Goal: Register for event/course

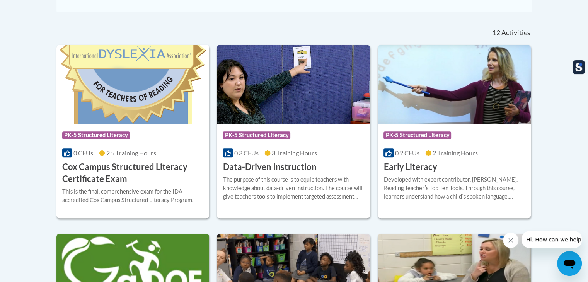
scroll to position [309, 0]
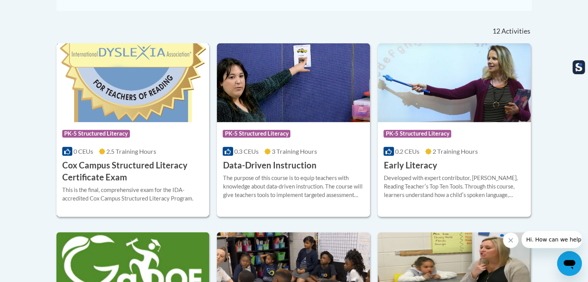
click at [109, 171] on h3 "Cox Campus Structured Literacy Certificate Exam" at bounding box center [133, 172] width 142 height 24
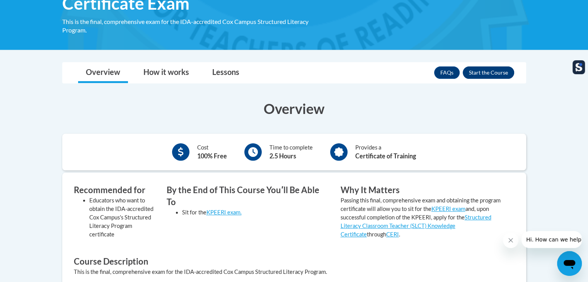
scroll to position [155, 0]
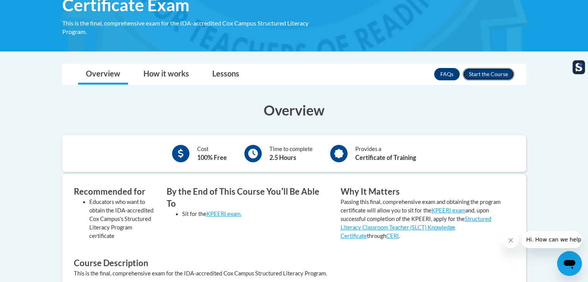
click at [480, 75] on button "Enroll" at bounding box center [488, 74] width 51 height 12
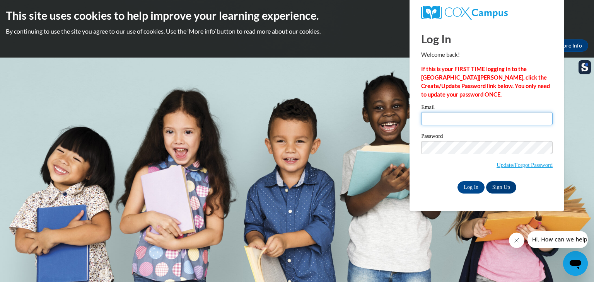
click at [440, 120] on input "Email" at bounding box center [486, 118] width 131 height 13
type input "[EMAIL_ADDRESS][DOMAIN_NAME]"
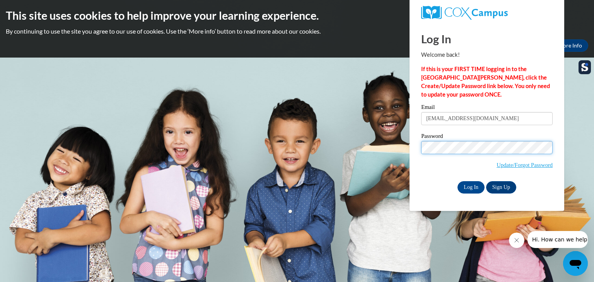
click at [458, 181] on input "Log In" at bounding box center [471, 187] width 27 height 12
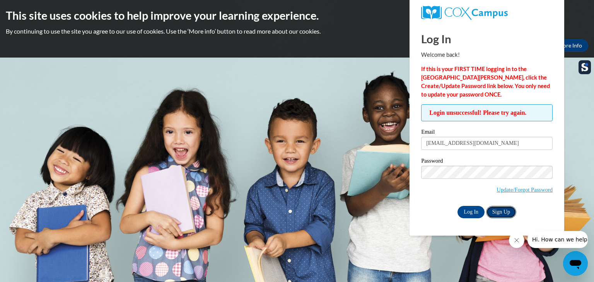
click at [509, 211] on link "Sign Up" at bounding box center [501, 212] width 30 height 12
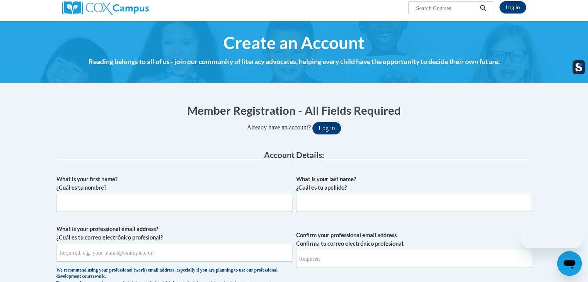
scroll to position [155, 0]
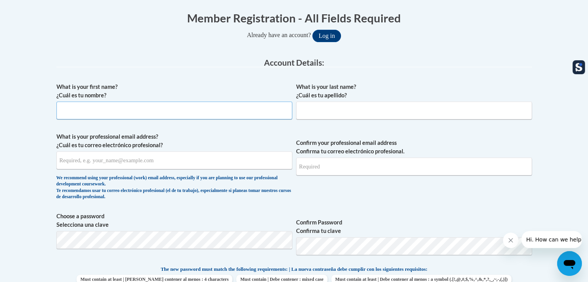
click at [117, 110] on input "What is your first name? ¿Cuál es tu nombre?" at bounding box center [174, 111] width 236 height 18
type input "Madison"
type input "Marquis"
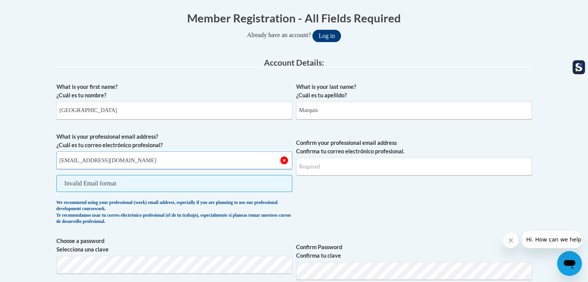
type input "mmarquis@seymour.k12.wi.us"
click at [338, 169] on input "Confirm your professional email address Confirma tu correo electrónico profesio…" at bounding box center [414, 167] width 236 height 18
click at [326, 167] on input "Confirm your professional email address Confirma tu correo electrónico profesio…" at bounding box center [414, 167] width 236 height 18
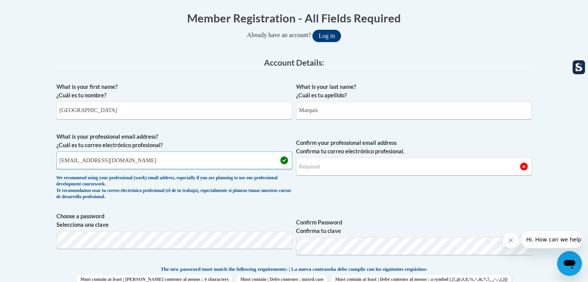
click at [161, 155] on input "mmarquis@seymour.k12.wi.us" at bounding box center [174, 161] width 236 height 18
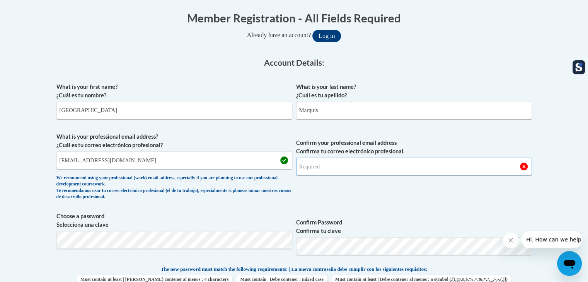
click at [323, 171] on input "Confirm your professional email address Confirma tu correo electrónico profesio…" at bounding box center [414, 167] width 236 height 18
click at [328, 165] on input "Confirm your professional email address Confirma tu correo electrónico profesio…" at bounding box center [414, 167] width 236 height 18
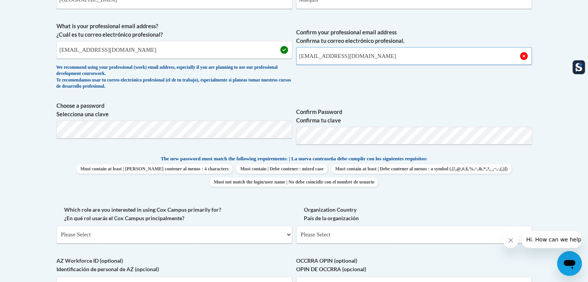
scroll to position [271, 0]
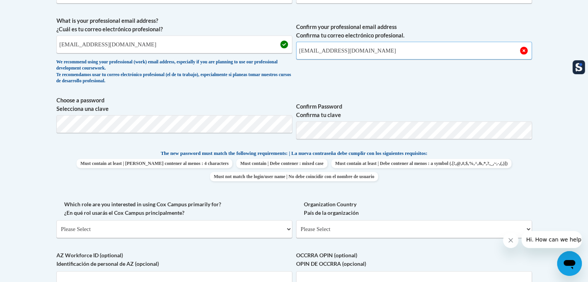
type input "mmarquis@seymour.k12.wi.us"
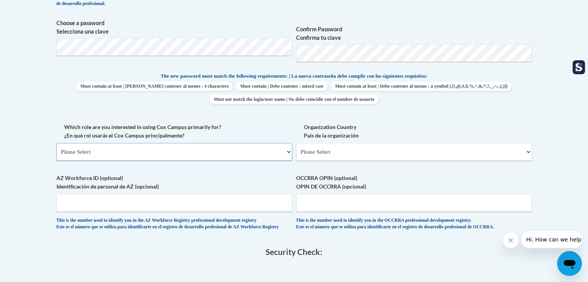
click at [174, 145] on select "Please Select College/University | Colegio/Universidad Community/Nonprofit Part…" at bounding box center [174, 152] width 236 height 18
select select "fbf2d438-af2f-41f8-98f1-81c410e29de3"
click at [56, 143] on select "Please Select College/University | Colegio/Universidad Community/Nonprofit Part…" at bounding box center [174, 152] width 236 height 18
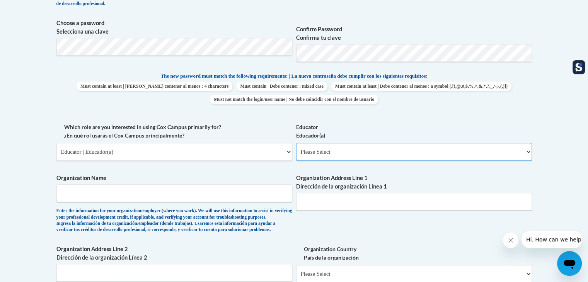
click at [346, 154] on select "Please Select Early Learning/Daycare Teacher/Family Home Care Provider | Maestr…" at bounding box center [414, 152] width 236 height 18
select select "11a86997-7122-4e2e-80c7-11975180ece4"
click at [296, 143] on select "Please Select Early Learning/Daycare Teacher/Family Home Care Provider | Maestr…" at bounding box center [414, 152] width 236 height 18
click at [167, 189] on input "Organization Name" at bounding box center [174, 193] width 236 height 18
type input "Seymour Community School District"
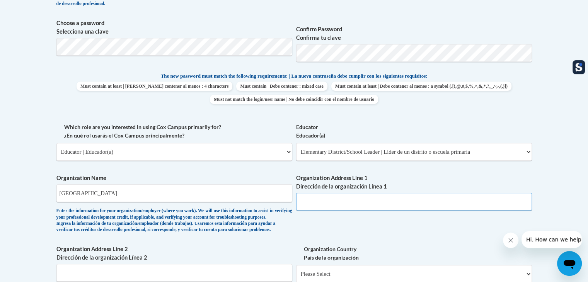
click at [352, 197] on input "Organization Address Line 1 Dirección de la organización Línea 1" at bounding box center [414, 202] width 236 height 18
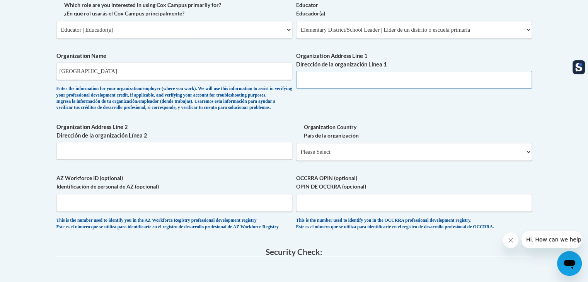
scroll to position [309, 0]
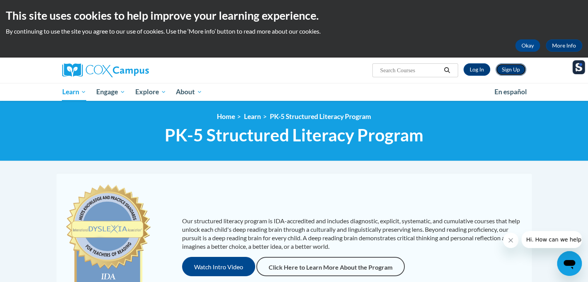
click at [507, 72] on link "Sign Up" at bounding box center [511, 69] width 31 height 12
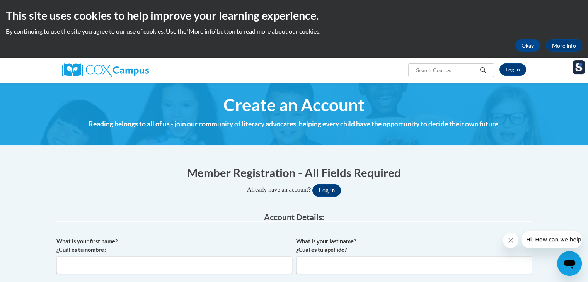
scroll to position [93, 0]
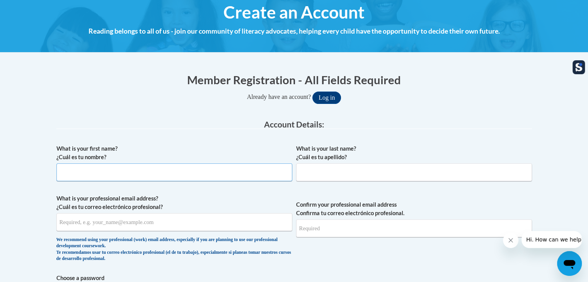
click at [207, 176] on input "What is your first name? ¿Cuál es tu nombre?" at bounding box center [174, 173] width 236 height 18
type input "Madison"
type input "q"
type input "Marquis"
click at [180, 223] on input "What is your professional email address? ¿Cuál es tu correo electrónico profesi…" at bounding box center [174, 222] width 236 height 18
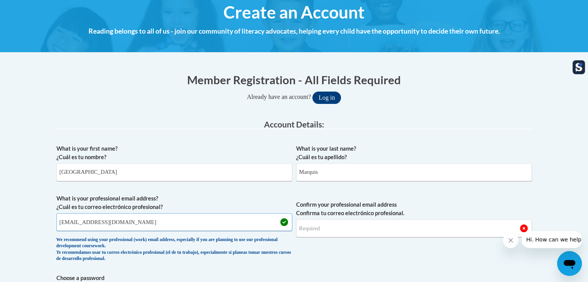
type input "mmarquis@seymour.k12.wi.us"
click at [324, 232] on input "Confirm your professional email address Confirma tu correo electrónico profesio…" at bounding box center [414, 229] width 236 height 18
type input "m"
click at [346, 229] on input "Confirm your professional email address Confirma tu correo electrónico profesio…" at bounding box center [414, 229] width 236 height 18
type input "mmarquis@seymour.k12.wi.us"
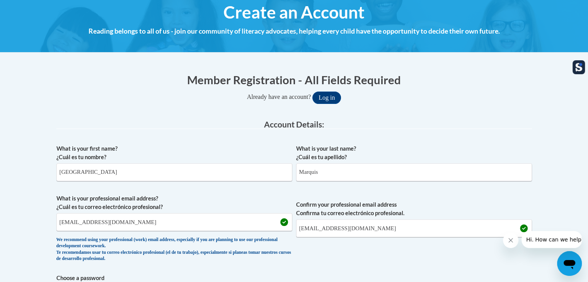
click at [407, 249] on span "Confirm your professional email address Confirma tu correo electrónico profesio…" at bounding box center [414, 231] width 236 height 72
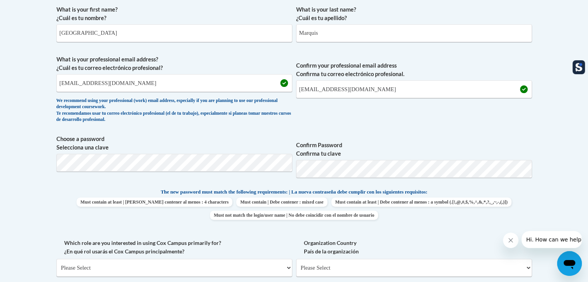
scroll to position [232, 0]
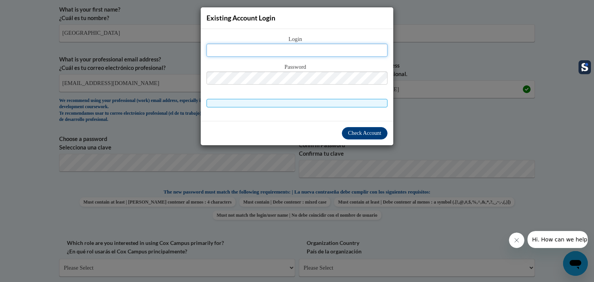
click at [322, 48] on input "text" at bounding box center [297, 50] width 181 height 13
type input "mmarquis@seymour.k12.wi.us"
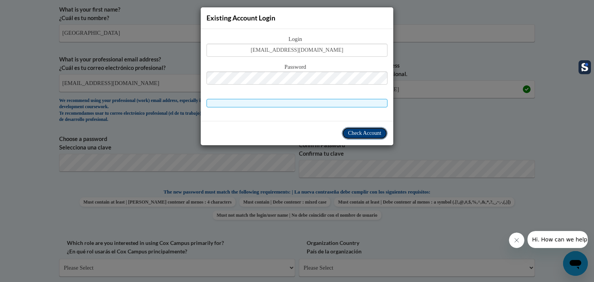
click at [361, 130] on span "Check Account" at bounding box center [364, 133] width 33 height 6
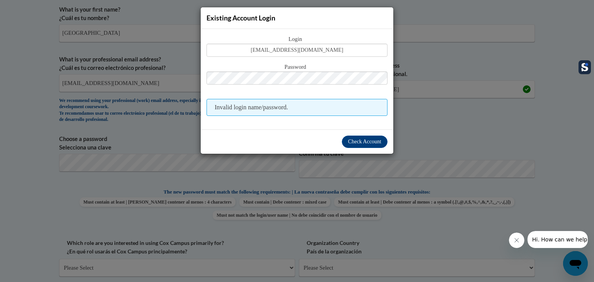
click at [427, 128] on div "Existing Account Login Login mmarquis@seymour.k12.wi.us Password Invalid login …" at bounding box center [297, 141] width 594 height 282
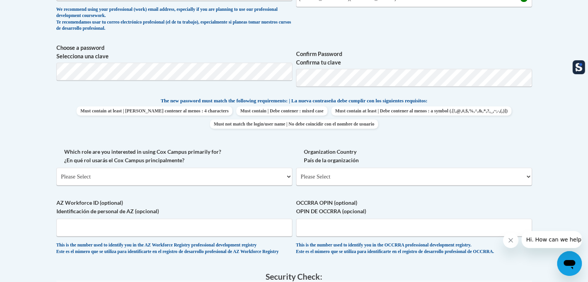
scroll to position [328, 0]
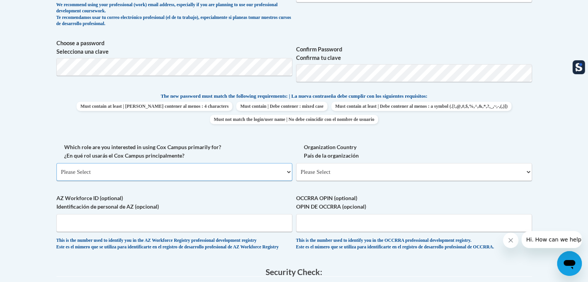
click at [177, 175] on select "Please Select College/University | Colegio/Universidad Community/Nonprofit Part…" at bounding box center [174, 172] width 236 height 18
click at [56, 163] on select "Please Select College/University | Colegio/Universidad Community/Nonprofit Part…" at bounding box center [174, 172] width 236 height 18
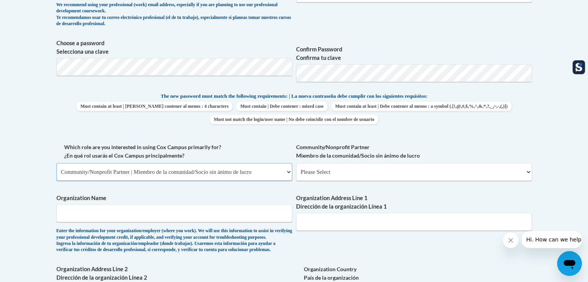
click at [149, 173] on select "Please Select College/University | Colegio/Universidad Community/Nonprofit Part…" at bounding box center [174, 172] width 236 height 18
select select "fbf2d438-af2f-41f8-98f1-81c410e29de3"
click at [56, 163] on select "Please Select College/University | Colegio/Universidad Community/Nonprofit Part…" at bounding box center [174, 172] width 236 height 18
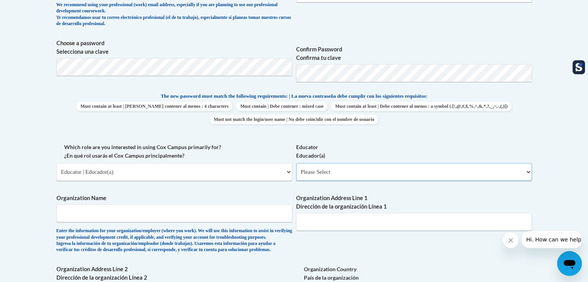
click at [319, 172] on select "Please Select Early Learning/Daycare Teacher/Family Home Care Provider | Maestr…" at bounding box center [414, 172] width 236 height 18
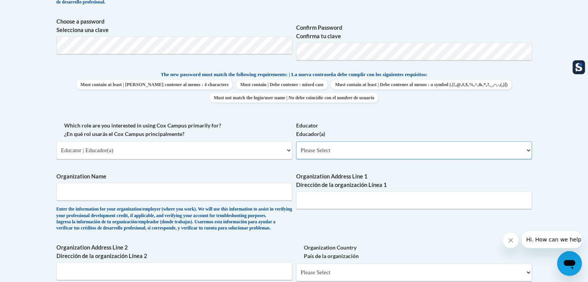
click at [349, 146] on select "Please Select Early Learning/Daycare Teacher/Family Home Care Provider | Maestr…" at bounding box center [414, 151] width 236 height 18
select select "8e40623d-54d0-45cd-9f92-5df65cd3f8cf"
click at [296, 142] on select "Please Select Early Learning/Daycare Teacher/Family Home Care Provider | Maestr…" at bounding box center [414, 151] width 236 height 18
click at [189, 191] on input "Organization Name" at bounding box center [174, 192] width 236 height 18
type input "S"
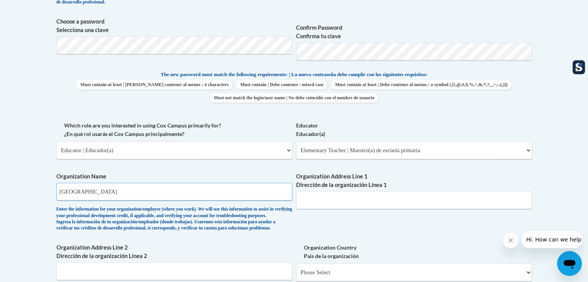
scroll to position [413, 0]
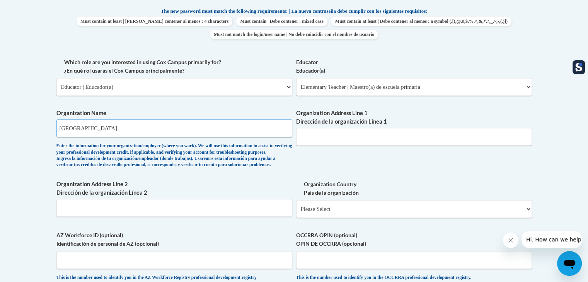
type input "Seymour Community School District"
click at [354, 133] on input "Organization Address Line 1 Dirección de la organización Línea 1" at bounding box center [414, 137] width 236 height 18
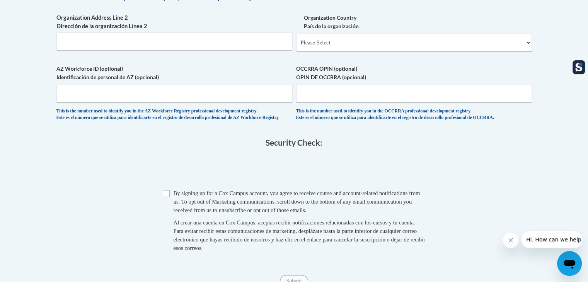
scroll to position [579, 0]
type input "330 W Hickory Ave Seymour, WI 54165"
click at [377, 52] on select "Please Select United States | Estados Unidos Outside of the United States | Fue…" at bounding box center [414, 43] width 236 height 18
select select "ad49bcad-a171-4b2e-b99c-48b446064914"
click at [296, 46] on select "Please Select United States | Estados Unidos Outside of the United States | Fue…" at bounding box center [414, 43] width 236 height 18
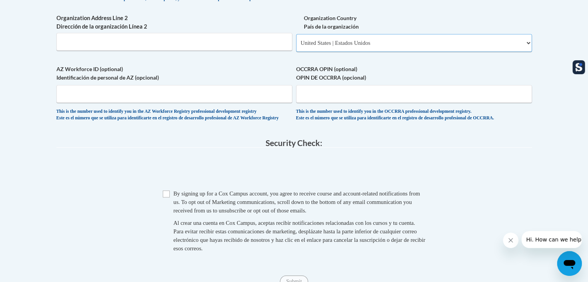
select select
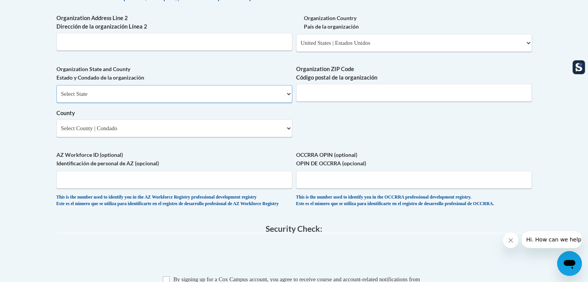
click at [156, 103] on select "Select State Alabama Alaska Arizona Arkansas California Colorado Connecticut De…" at bounding box center [174, 94] width 236 height 18
select select "Wisconsin"
click at [56, 97] on select "Select State Alabama Alaska Arizona Arkansas California Colorado Connecticut De…" at bounding box center [174, 94] width 236 height 18
click at [340, 102] on input "Organization ZIP Code Código postal de la organización" at bounding box center [414, 93] width 236 height 18
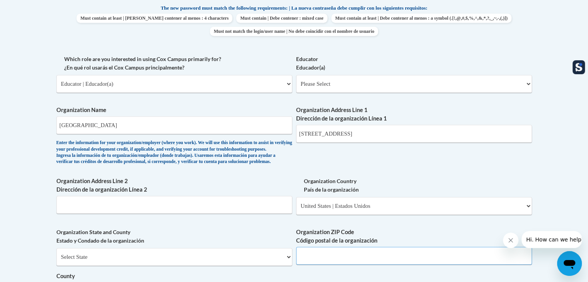
scroll to position [415, 0]
drag, startPoint x: 407, startPoint y: 133, endPoint x: 389, endPoint y: 130, distance: 18.5
click at [389, 130] on input "330 W Hickory Ave Seymour, WI 54165" at bounding box center [414, 135] width 236 height 18
click at [409, 136] on input "330 W Hickory Ave Seymour, WI 54165" at bounding box center [414, 135] width 236 height 18
drag, startPoint x: 399, startPoint y: 133, endPoint x: 379, endPoint y: 135, distance: 19.8
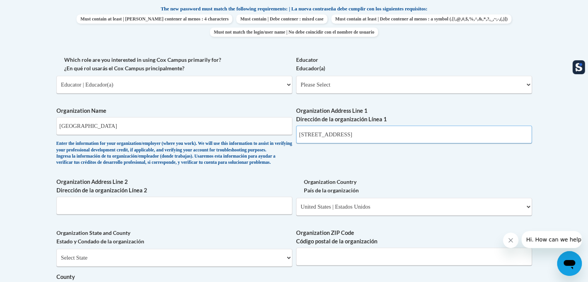
click at [379, 135] on input "330 W Hickory Ave Seymour, WI 54165" at bounding box center [414, 135] width 236 height 18
click at [407, 163] on div "What is your first name? ¿Cuál es tu nombre? Madison What is your last name? ¿C…" at bounding box center [294, 98] width 476 height 561
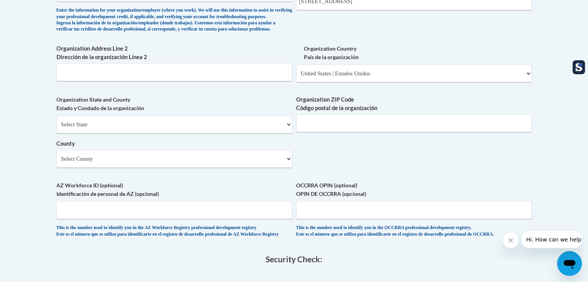
scroll to position [551, 0]
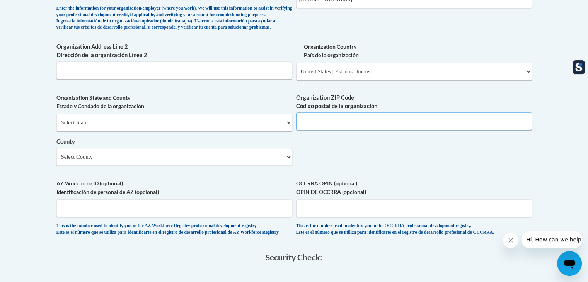
click at [334, 130] on input "Organization ZIP Code Código postal de la organización" at bounding box center [414, 122] width 236 height 18
type input "54165"
click at [153, 166] on select "Select County Adams Ashland Barron Bayfield Brown Buffalo Burnett Calumet Chipp…" at bounding box center [174, 157] width 236 height 18
click at [19, 88] on body "This site uses cookies to help improve your learning experience. By continuing …" at bounding box center [294, 25] width 588 height 1152
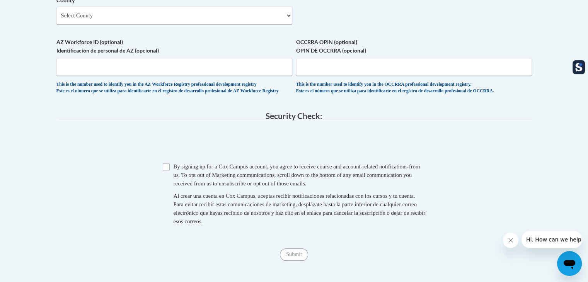
scroll to position [708, 0]
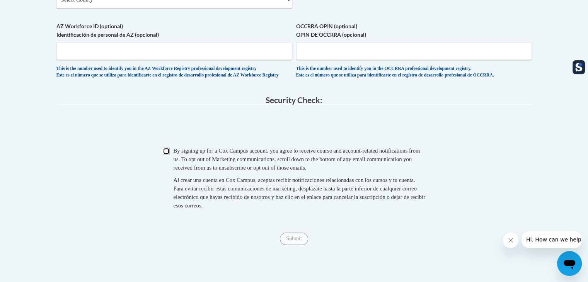
click at [168, 155] on input "Checkbox" at bounding box center [166, 151] width 7 height 7
checkbox input "true"
click at [297, 245] on input "Submit" at bounding box center [294, 239] width 28 height 12
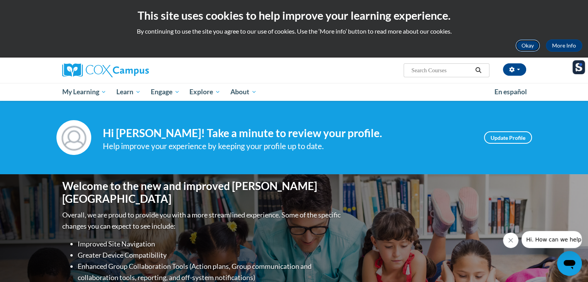
click at [529, 46] on button "Okay" at bounding box center [528, 45] width 25 height 12
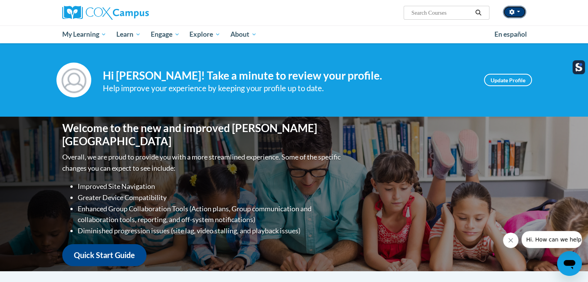
click at [512, 10] on icon "button" at bounding box center [511, 11] width 5 height 5
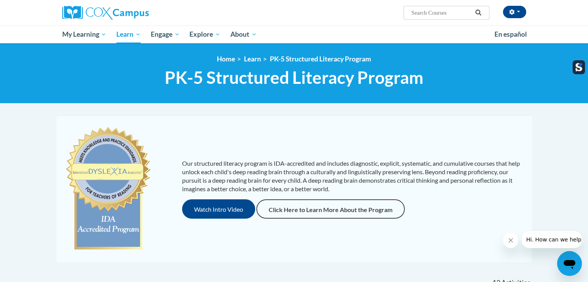
scroll to position [12, 0]
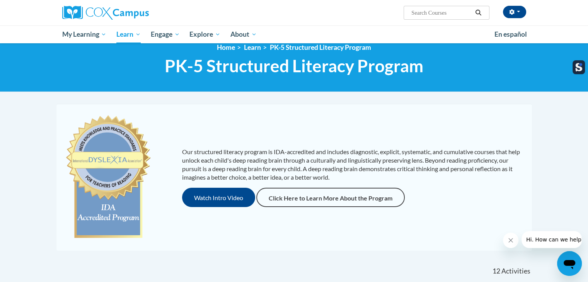
click at [512, 239] on icon "Close message from company" at bounding box center [511, 240] width 6 height 6
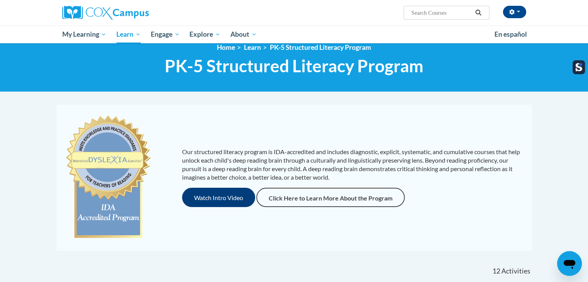
scroll to position [209, 0]
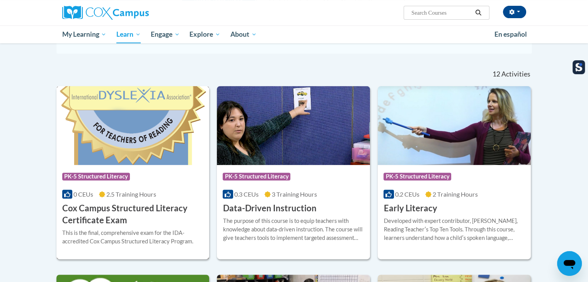
click at [138, 169] on div "Course Category: PK-5 Structured Literacy" at bounding box center [133, 177] width 142 height 17
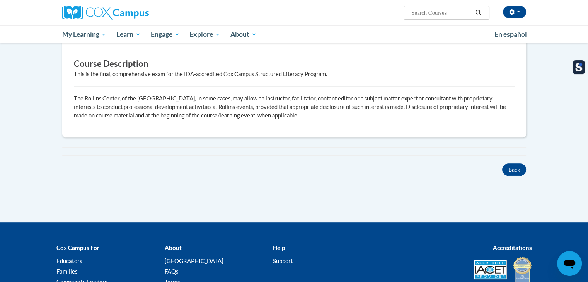
scroll to position [297, 0]
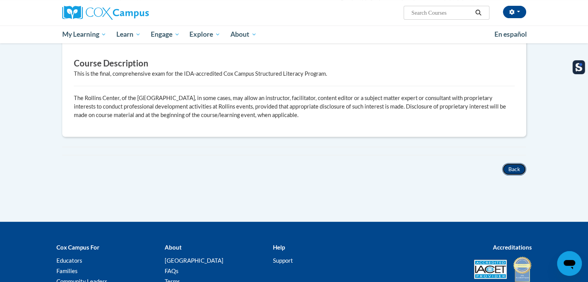
click at [512, 166] on button "Back" at bounding box center [514, 169] width 24 height 12
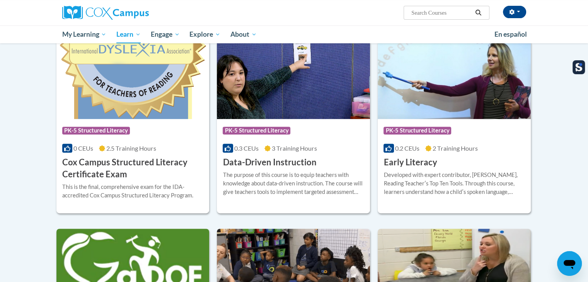
scroll to position [254, 0]
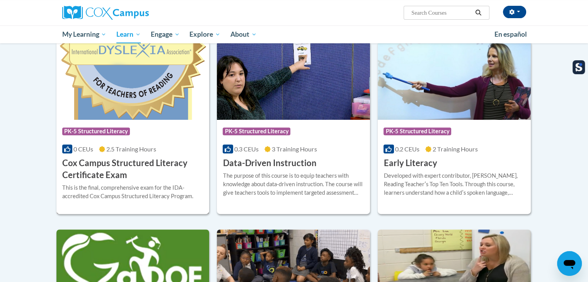
click at [178, 107] on img at bounding box center [132, 80] width 153 height 79
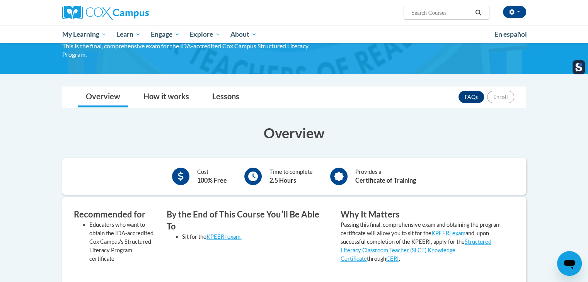
scroll to position [74, 0]
click at [230, 107] on link "Lessons" at bounding box center [226, 97] width 43 height 20
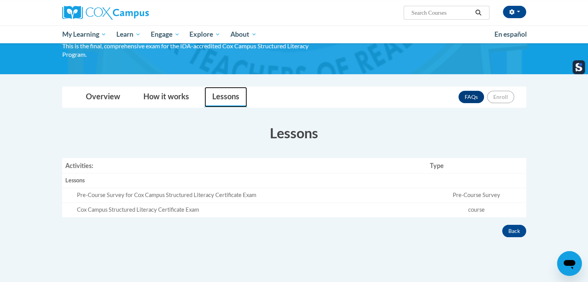
scroll to position [106, 0]
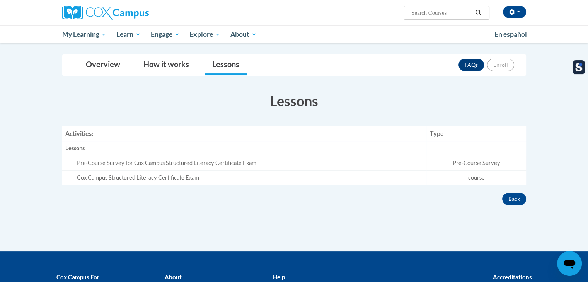
click at [455, 166] on td "Pre-Course Survey" at bounding box center [476, 163] width 99 height 15
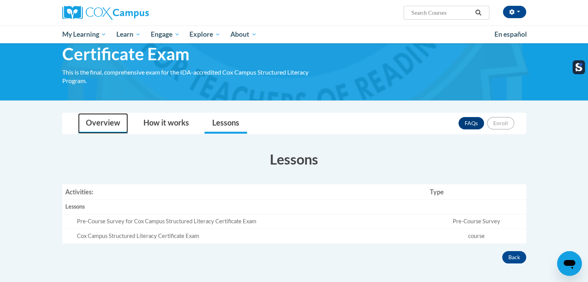
click at [104, 123] on link "Overview" at bounding box center [103, 123] width 50 height 20
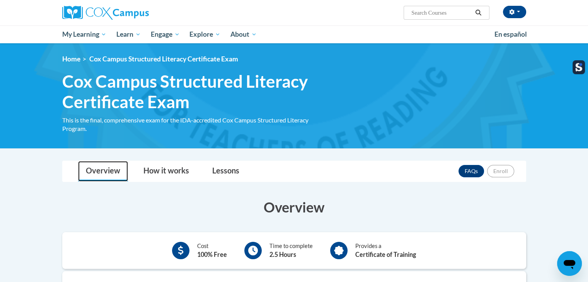
scroll to position [1, 0]
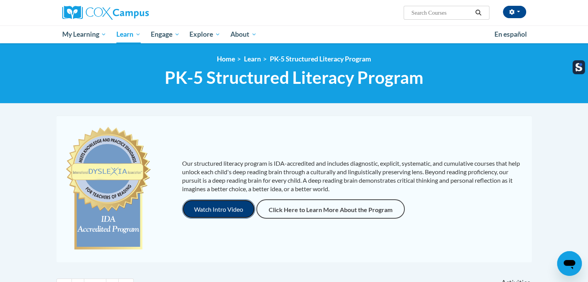
click at [232, 205] on button "Watch Intro Video" at bounding box center [218, 209] width 73 height 19
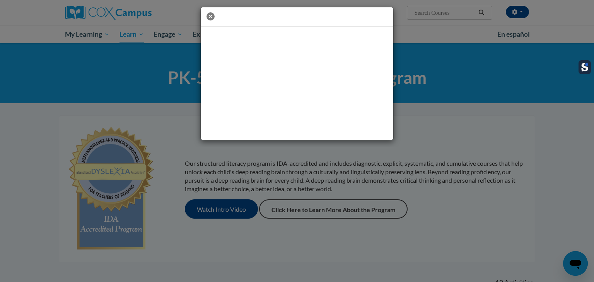
click at [209, 16] on icon "button" at bounding box center [211, 16] width 8 height 8
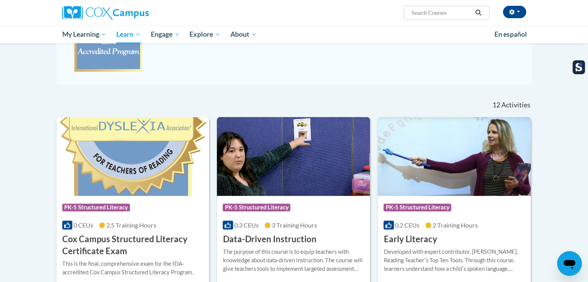
scroll to position [230, 0]
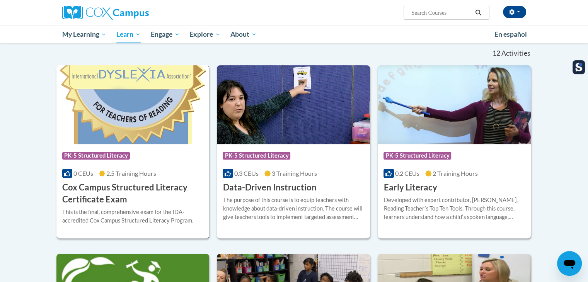
click at [150, 118] on img at bounding box center [132, 104] width 153 height 79
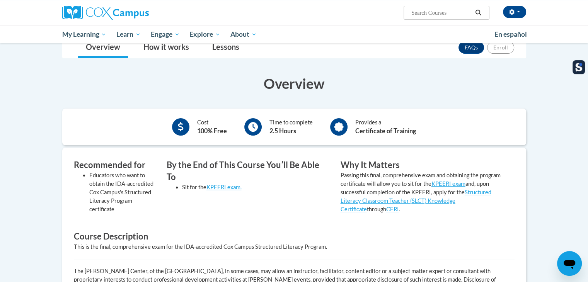
scroll to position [124, 0]
click at [230, 184] on link "KPEERI exam." at bounding box center [224, 187] width 35 height 7
